Goal: Task Accomplishment & Management: Use online tool/utility

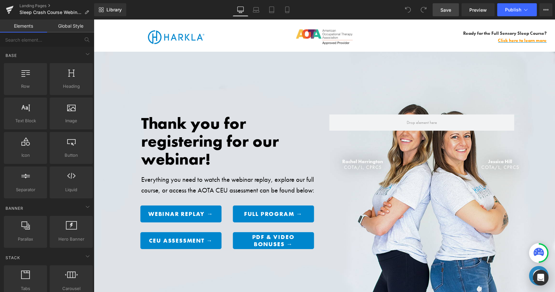
click at [453, 9] on link "Save" at bounding box center [446, 9] width 26 height 13
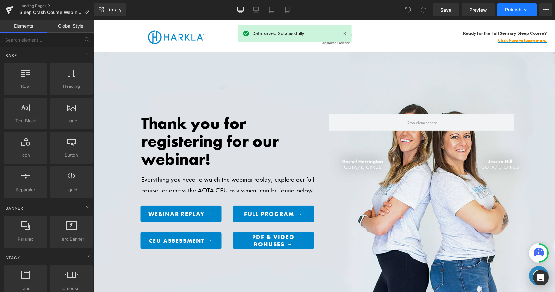
click at [513, 10] on span "Publish" at bounding box center [513, 9] width 16 height 5
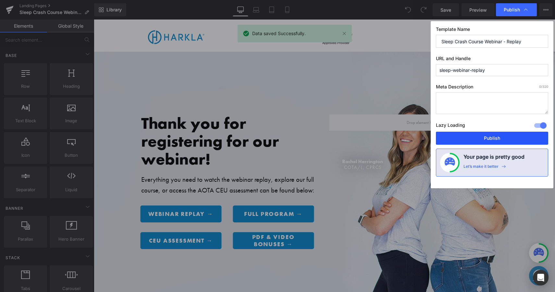
click at [480, 137] on button "Publish" at bounding box center [492, 137] width 112 height 13
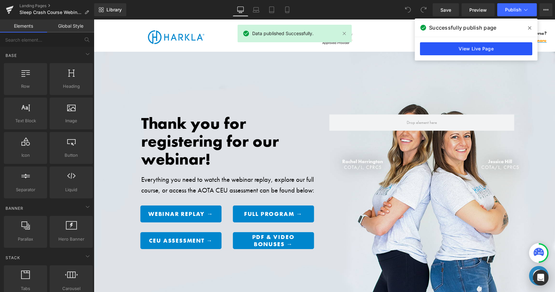
click at [458, 48] on link "View Live Page" at bounding box center [476, 48] width 112 height 13
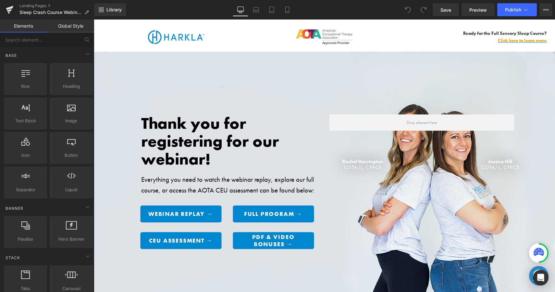
click at [408, 33] on p "Ready for the Full Sensory Sleep Course?" at bounding box center [476, 33] width 142 height 7
